Goal: Task Accomplishment & Management: Manage account settings

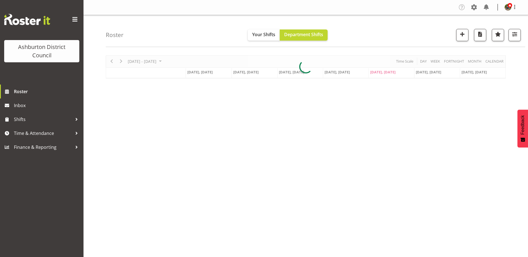
select select "role"
click at [517, 34] on span "button" at bounding box center [514, 34] width 7 height 7
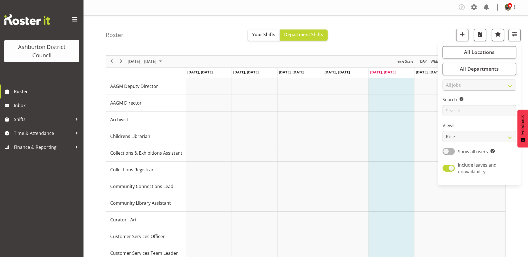
click at [449, 152] on span at bounding box center [449, 151] width 12 height 7
click at [446, 152] on input "Show all users Show only rostered employees" at bounding box center [445, 152] width 4 height 4
checkbox input "true"
drag, startPoint x: 450, startPoint y: 166, endPoint x: 451, endPoint y: 146, distance: 19.8
click at [450, 166] on span at bounding box center [449, 168] width 12 height 7
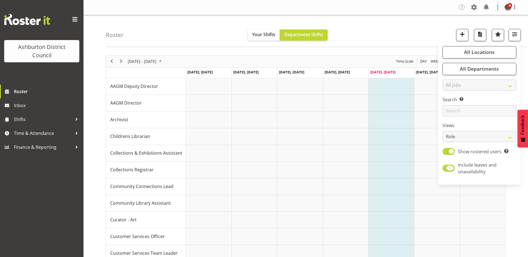
click at [446, 166] on input "Include leaves and unavailability" at bounding box center [445, 168] width 4 height 4
checkbox input "false"
click at [461, 136] on select "Staff Role Shift - Horizontal Shift - Vertical Staff - Location" at bounding box center [480, 136] width 74 height 11
select select "shift"
click at [443, 131] on select "Staff Role Shift - Horizontal Shift - Vertical Staff - Location" at bounding box center [480, 136] width 74 height 11
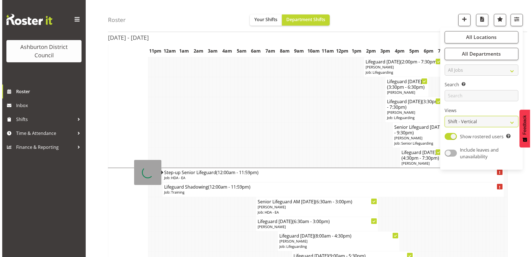
scroll to position [278, 0]
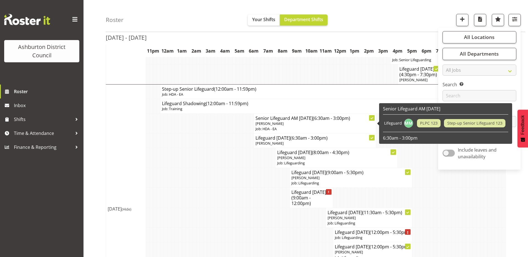
click at [313, 126] on p "Job: HDA - EA" at bounding box center [315, 128] width 119 height 5
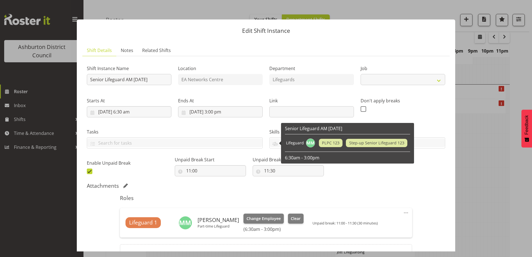
select select "34"
click at [525, 9] on button "button" at bounding box center [522, 10] width 9 height 9
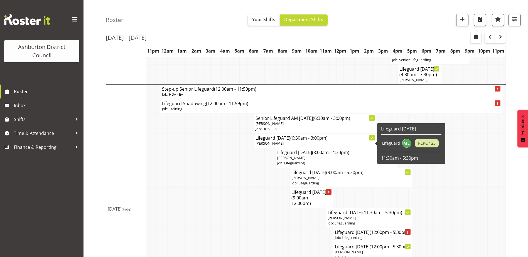
click at [314, 145] on p "[PERSON_NAME]" at bounding box center [315, 143] width 119 height 5
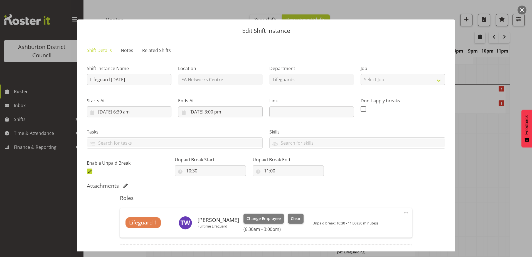
click at [498, 141] on div at bounding box center [266, 128] width 532 height 257
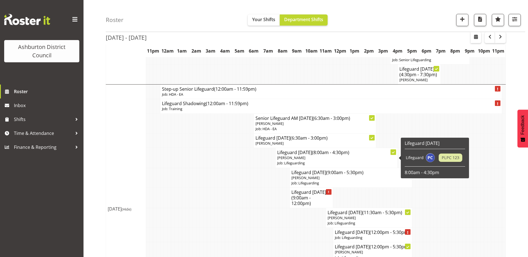
click at [297, 164] on p "Job: Lifeguarding" at bounding box center [336, 163] width 119 height 5
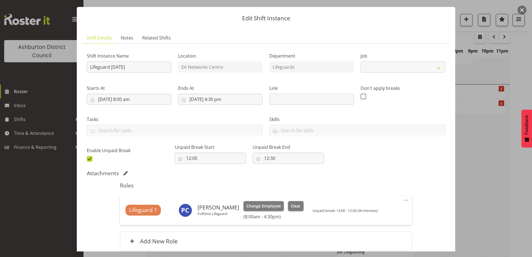
select select "38"
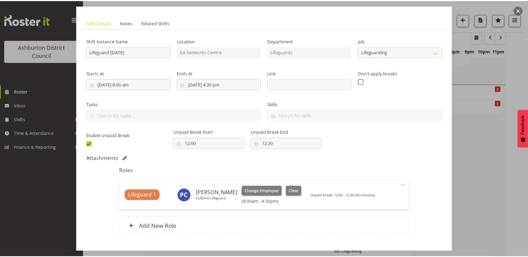
scroll to position [28, 0]
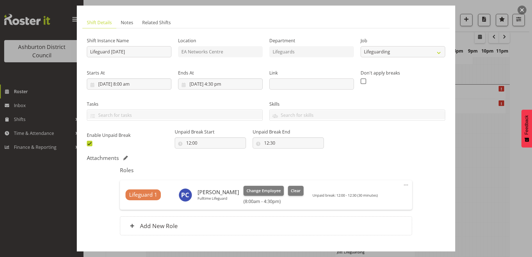
click at [494, 151] on div at bounding box center [266, 128] width 532 height 257
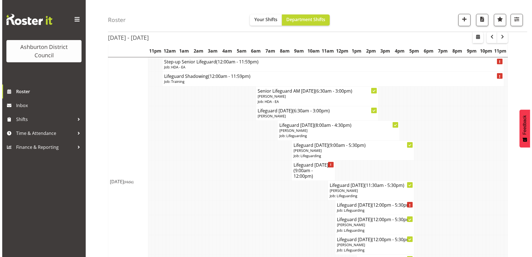
scroll to position [306, 0]
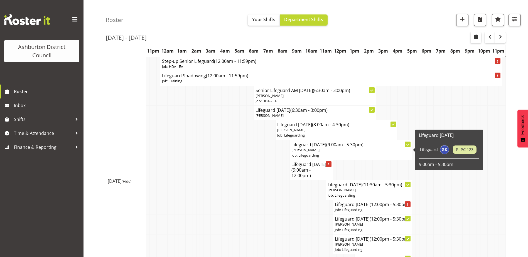
click at [345, 153] on p "Job: Lifeguarding" at bounding box center [350, 155] width 119 height 5
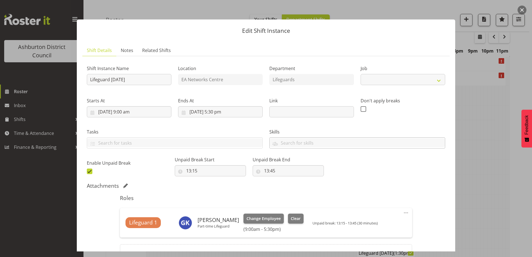
select select "38"
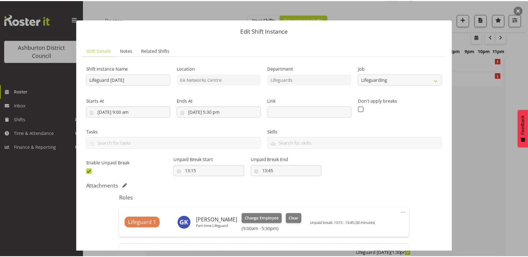
scroll to position [28, 0]
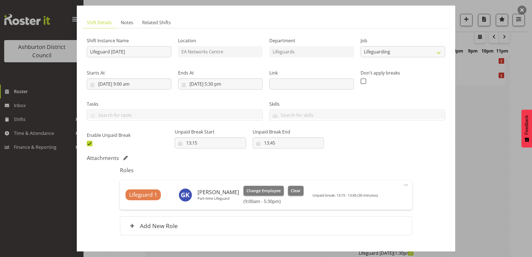
click at [481, 101] on div at bounding box center [266, 128] width 532 height 257
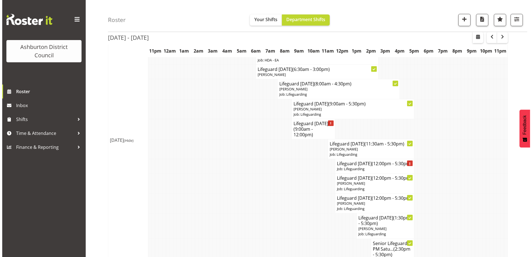
scroll to position [362, 0]
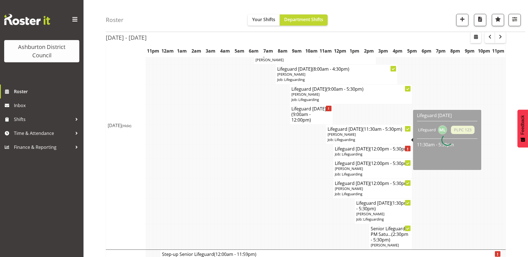
click at [371, 134] on p "[PERSON_NAME]" at bounding box center [369, 134] width 83 height 5
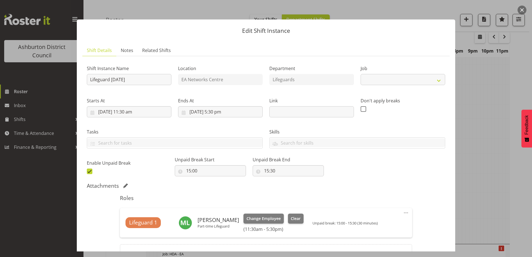
select select "38"
click at [509, 111] on div at bounding box center [266, 128] width 532 height 257
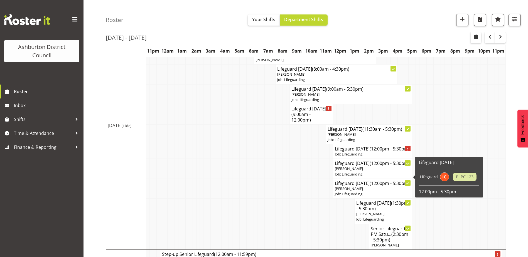
click at [373, 171] on p "[PERSON_NAME]" at bounding box center [372, 168] width 75 height 5
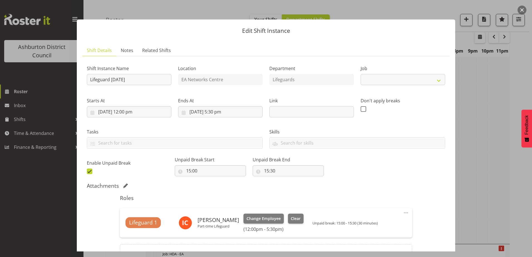
select select "38"
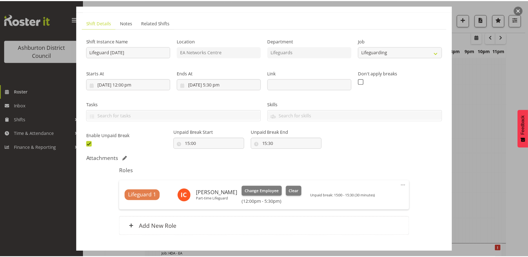
scroll to position [28, 0]
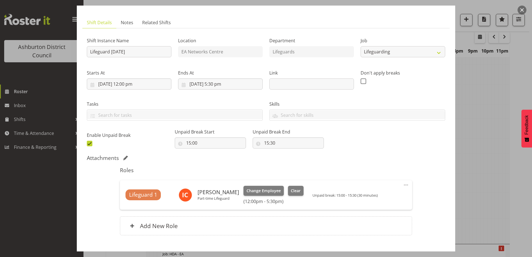
click at [498, 110] on div at bounding box center [266, 128] width 532 height 257
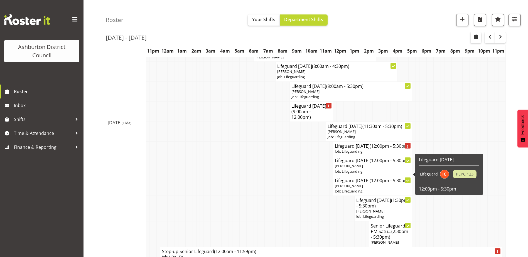
scroll to position [390, 0]
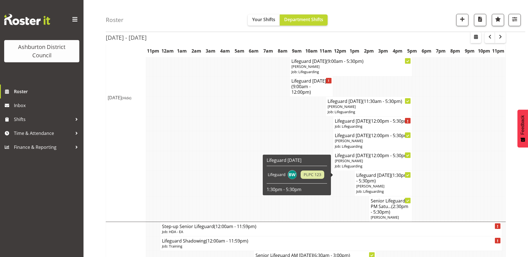
click at [376, 158] on h4 "Lifeguard [DATE] (12:00pm - 5:30pm)" at bounding box center [372, 156] width 75 height 6
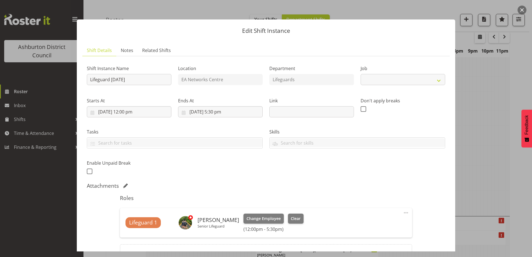
select select "38"
click at [486, 135] on div at bounding box center [266, 128] width 532 height 257
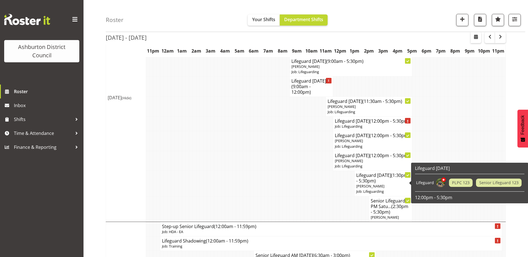
click at [375, 158] on h4 "Lifeguard [DATE] (12:00pm - 5:30pm)" at bounding box center [372, 156] width 75 height 6
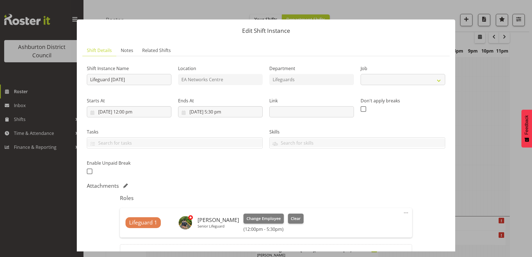
select select "38"
click at [512, 166] on div at bounding box center [266, 128] width 532 height 257
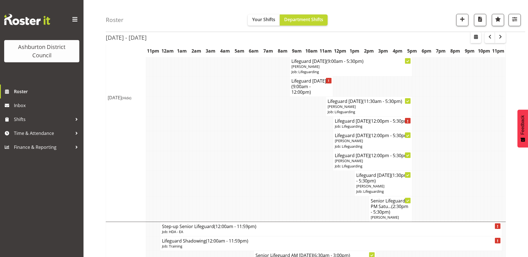
scroll to position [418, 0]
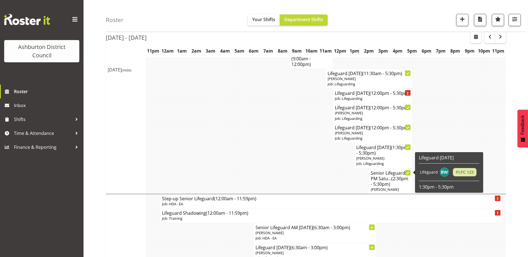
click at [381, 161] on p "[PERSON_NAME]" at bounding box center [383, 158] width 54 height 5
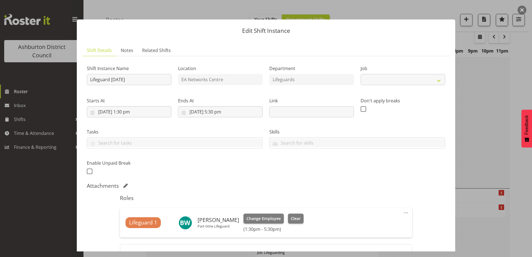
select select "38"
click at [497, 160] on div at bounding box center [266, 128] width 532 height 257
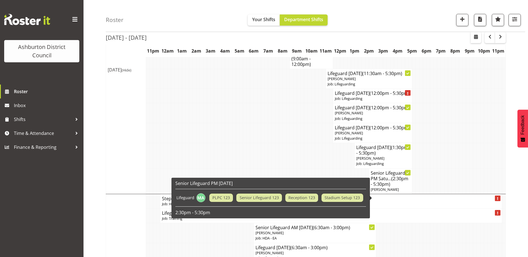
click at [386, 187] on span "(2:30pm - 5:30pm)" at bounding box center [390, 182] width 38 height 12
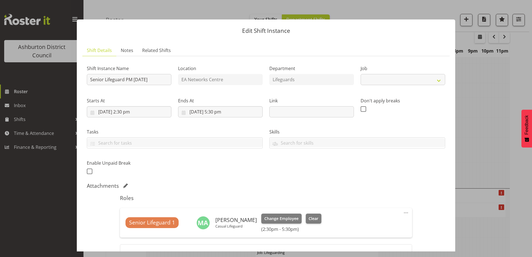
select select "34"
click at [495, 72] on div at bounding box center [266, 128] width 532 height 257
